Goal: Navigation & Orientation: Find specific page/section

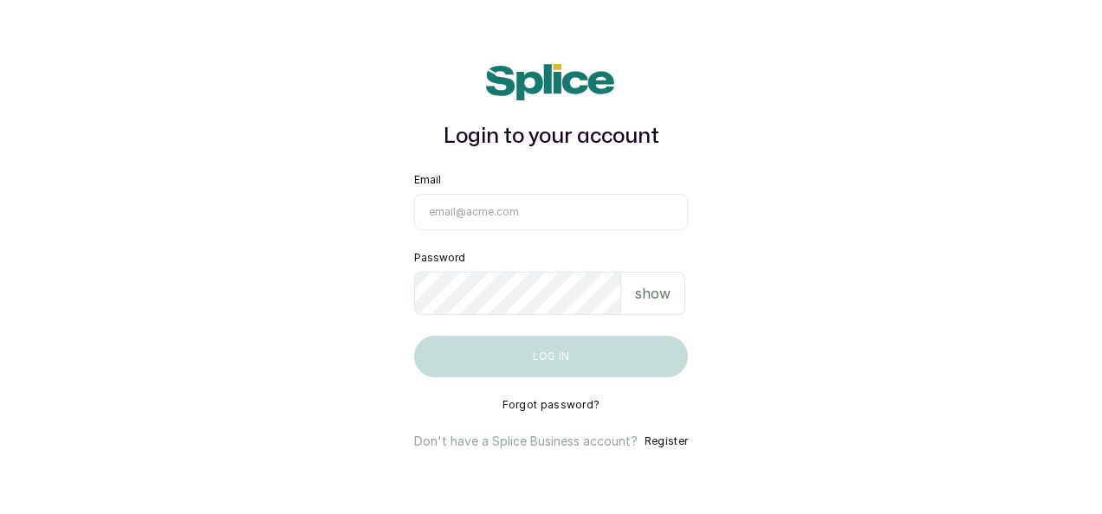
type input "maryamolawoyin21@gmail.com"
click at [469, 357] on button "Log in" at bounding box center [551, 357] width 274 height 42
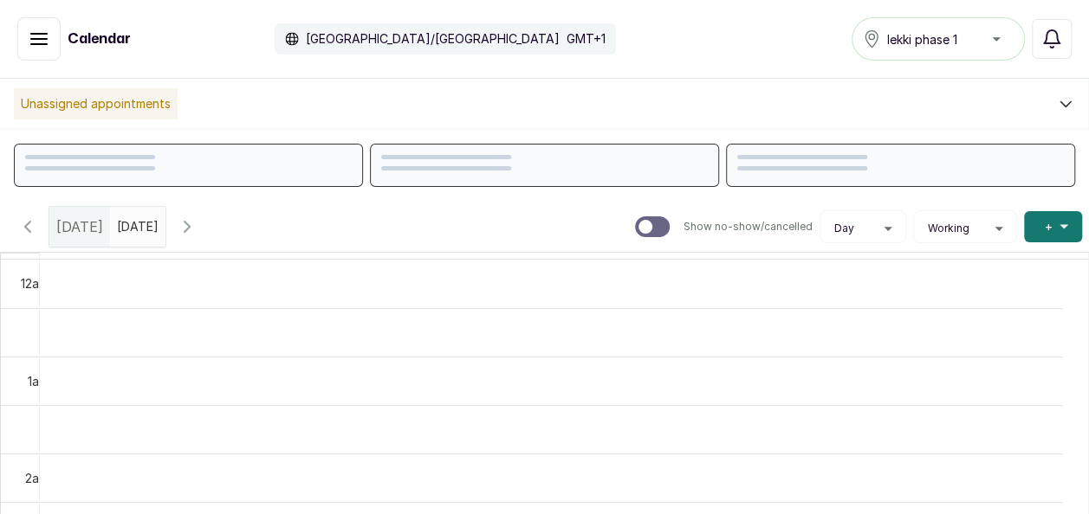
scroll to position [584, 0]
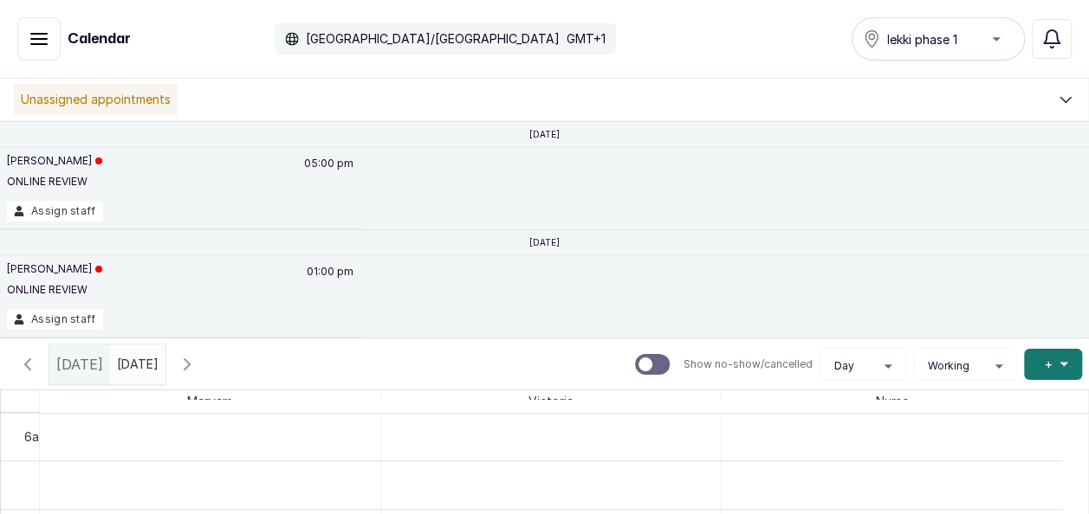
click at [58, 42] on button "Show no-show/cancelled" at bounding box center [38, 38] width 43 height 43
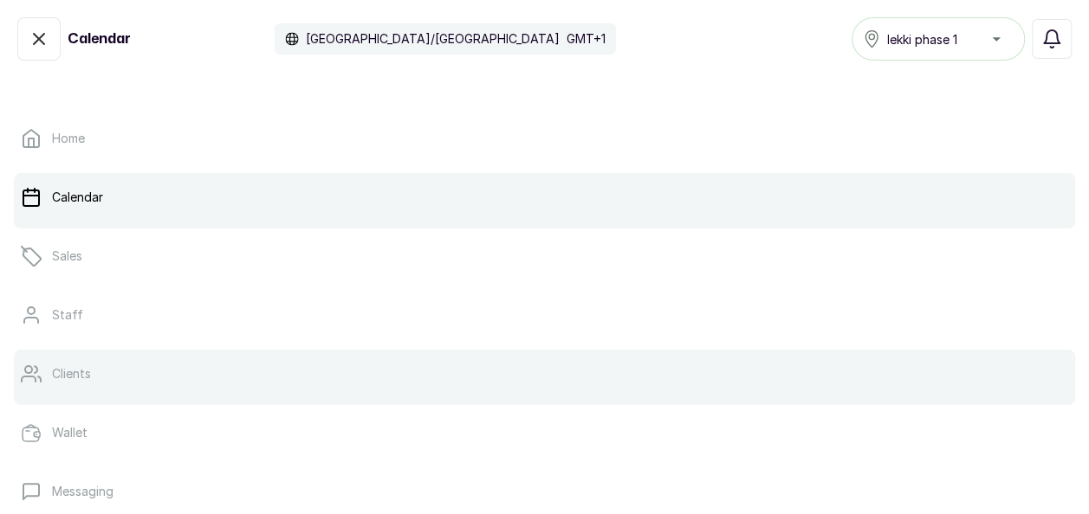
click at [138, 368] on link "Clients" at bounding box center [544, 374] width 1061 height 48
